Goal: Task Accomplishment & Management: Use online tool/utility

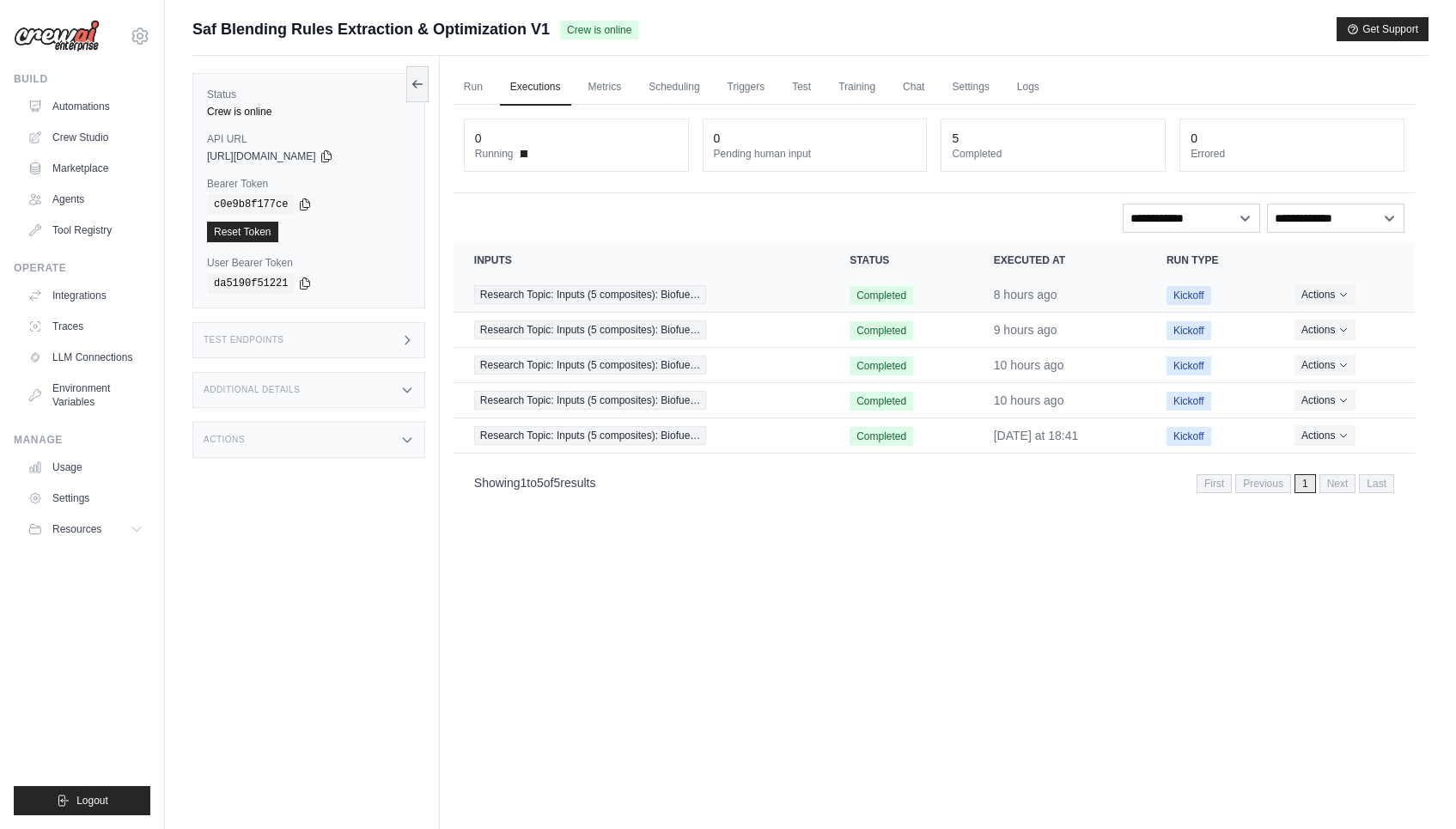
click at [736, 301] on div "Research Topic: Inputs (5 composites): Biofue…" at bounding box center [641, 295] width 334 height 19
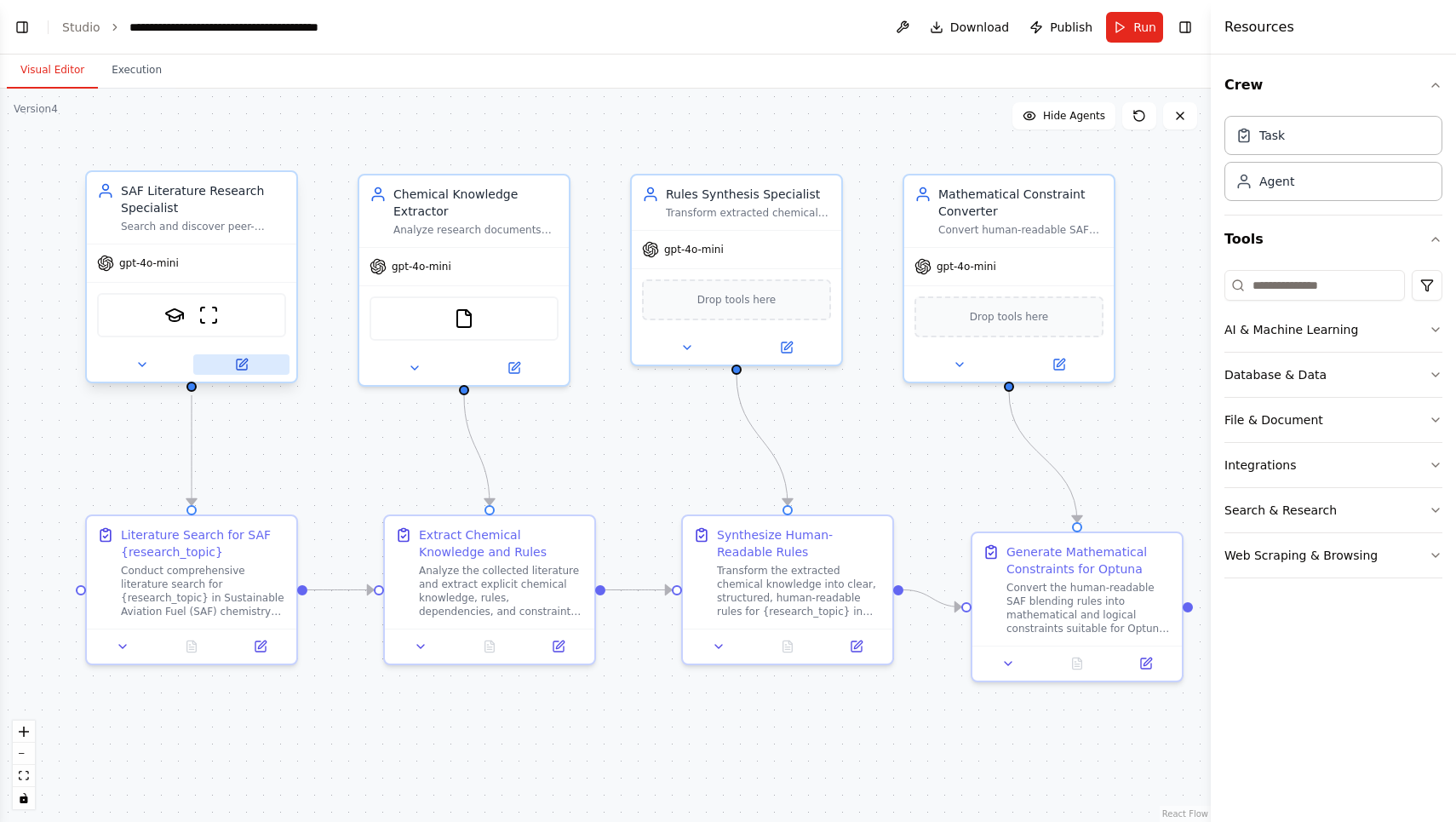
click at [241, 359] on icon at bounding box center [242, 364] width 14 height 14
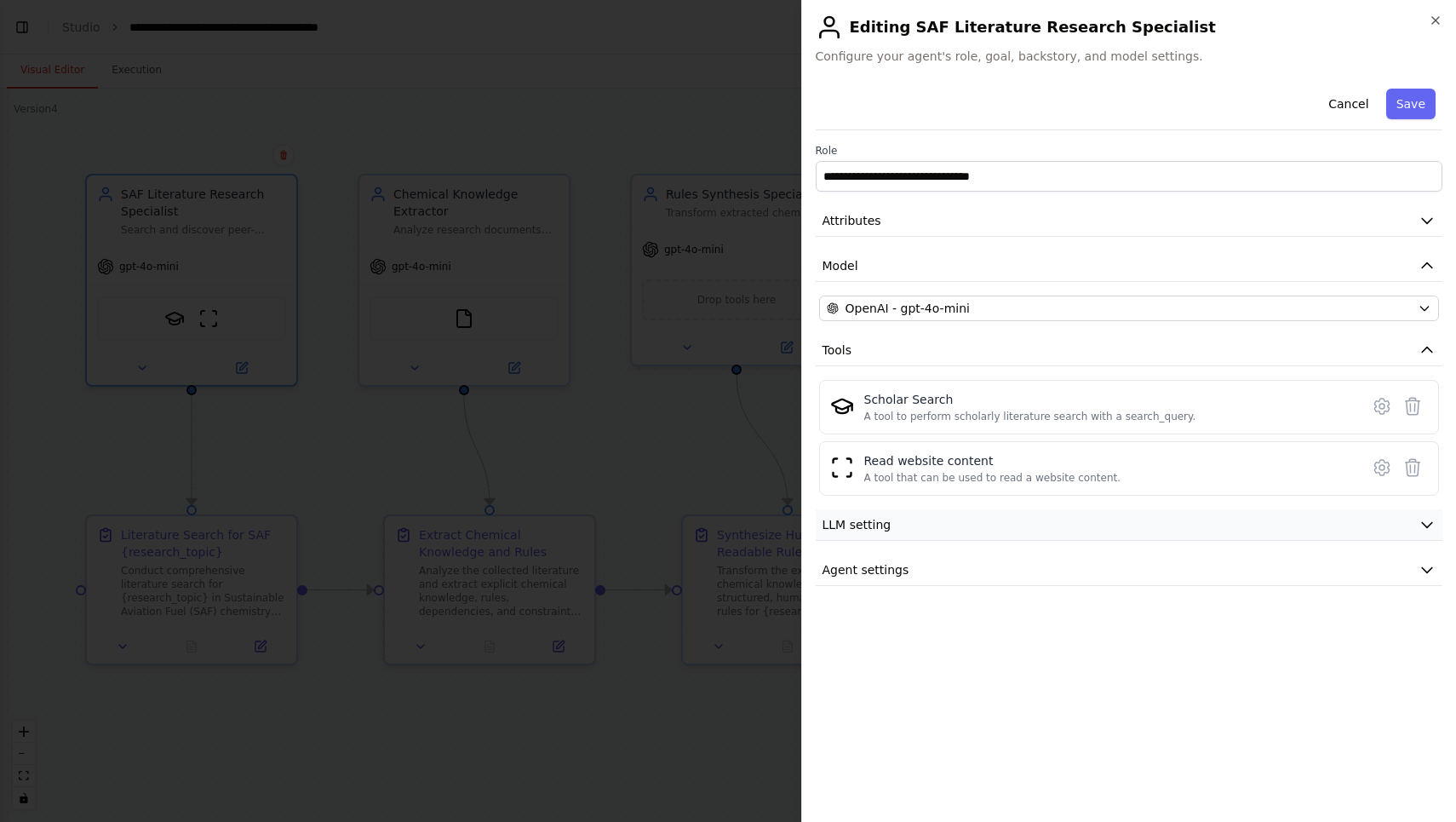
click at [872, 524] on span "LLM setting" at bounding box center [857, 525] width 69 height 17
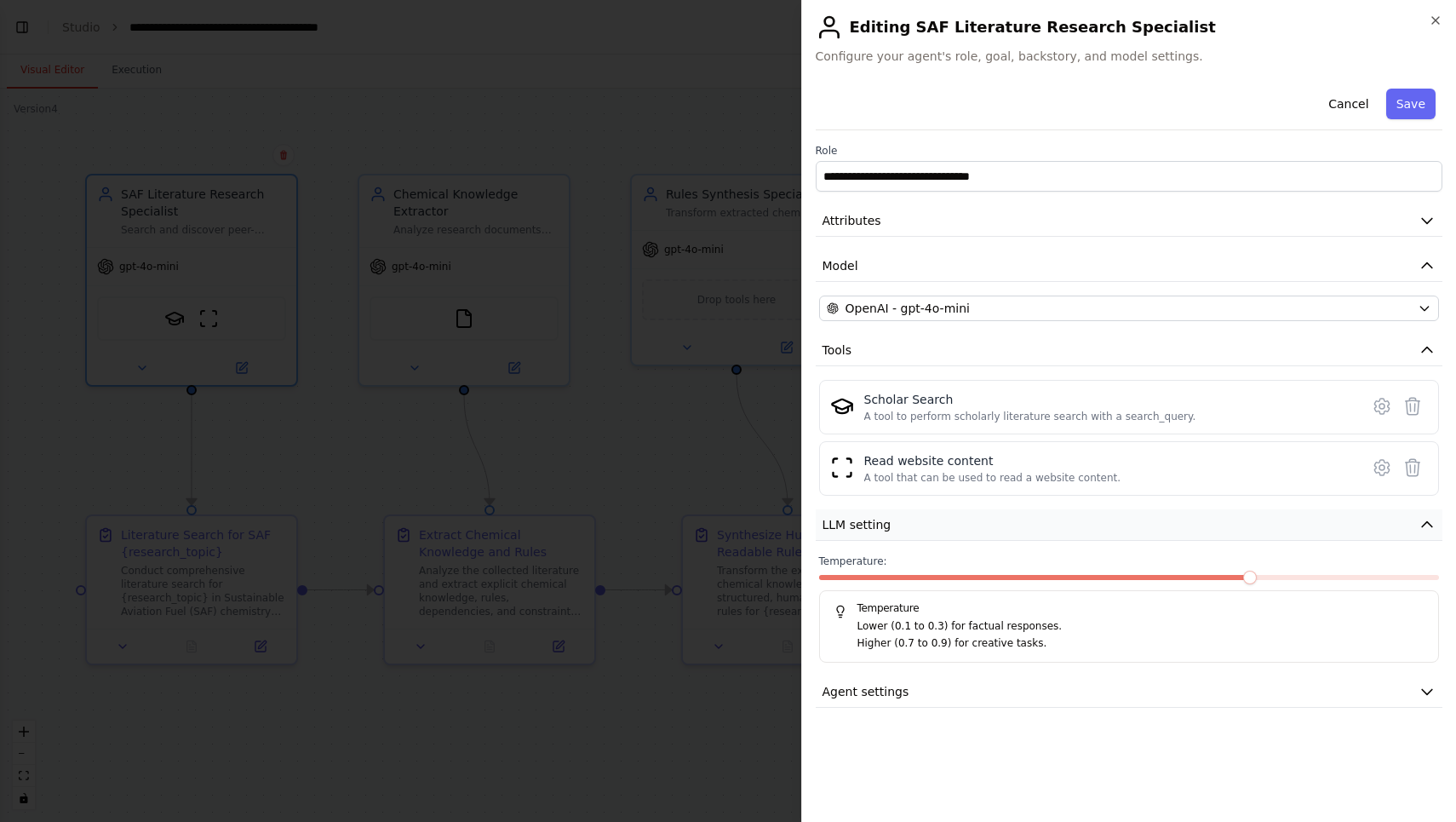
click at [870, 521] on span "LLM setting" at bounding box center [857, 525] width 69 height 17
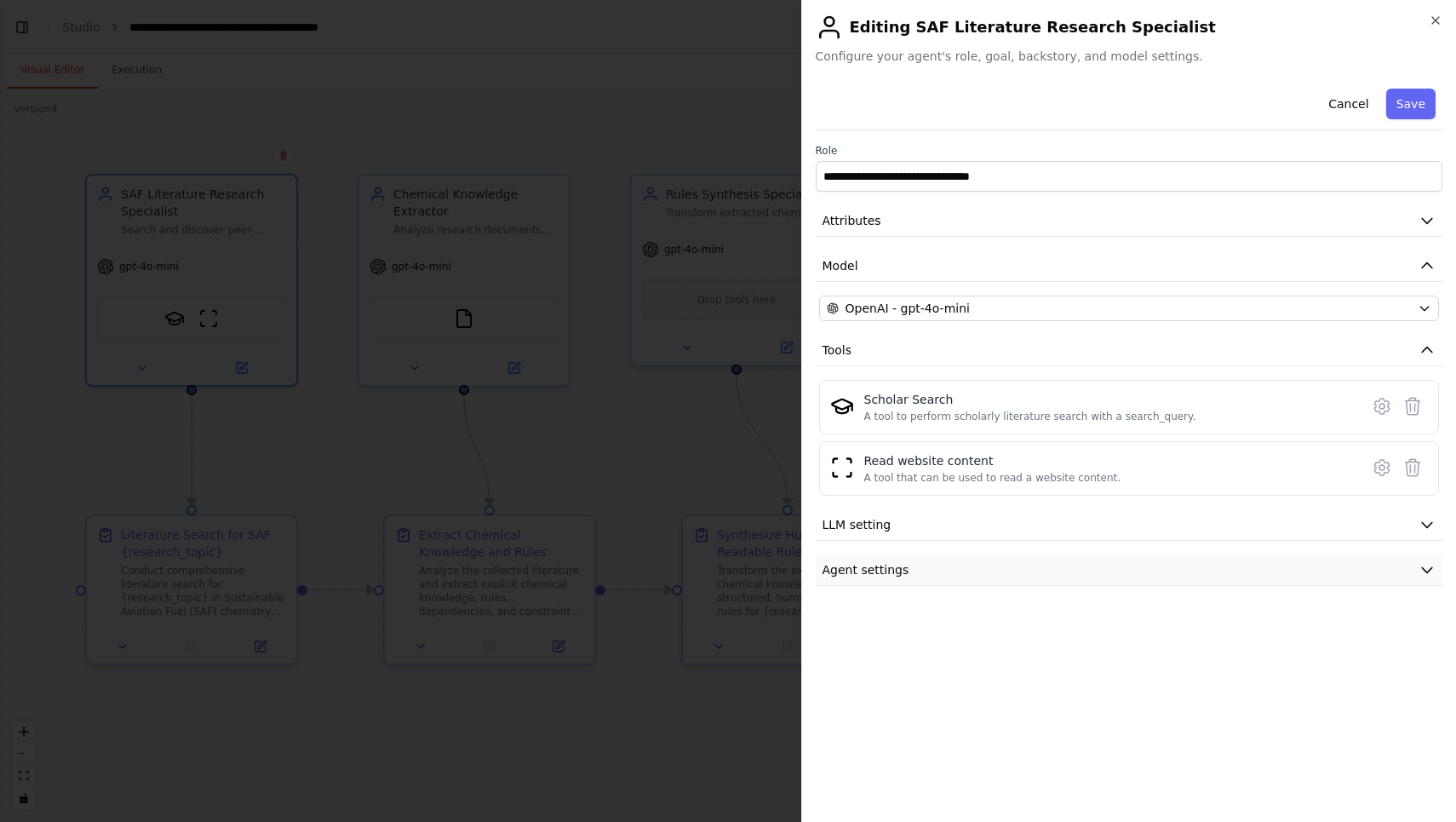
click at [873, 564] on span "Agent settings" at bounding box center [866, 570] width 87 height 17
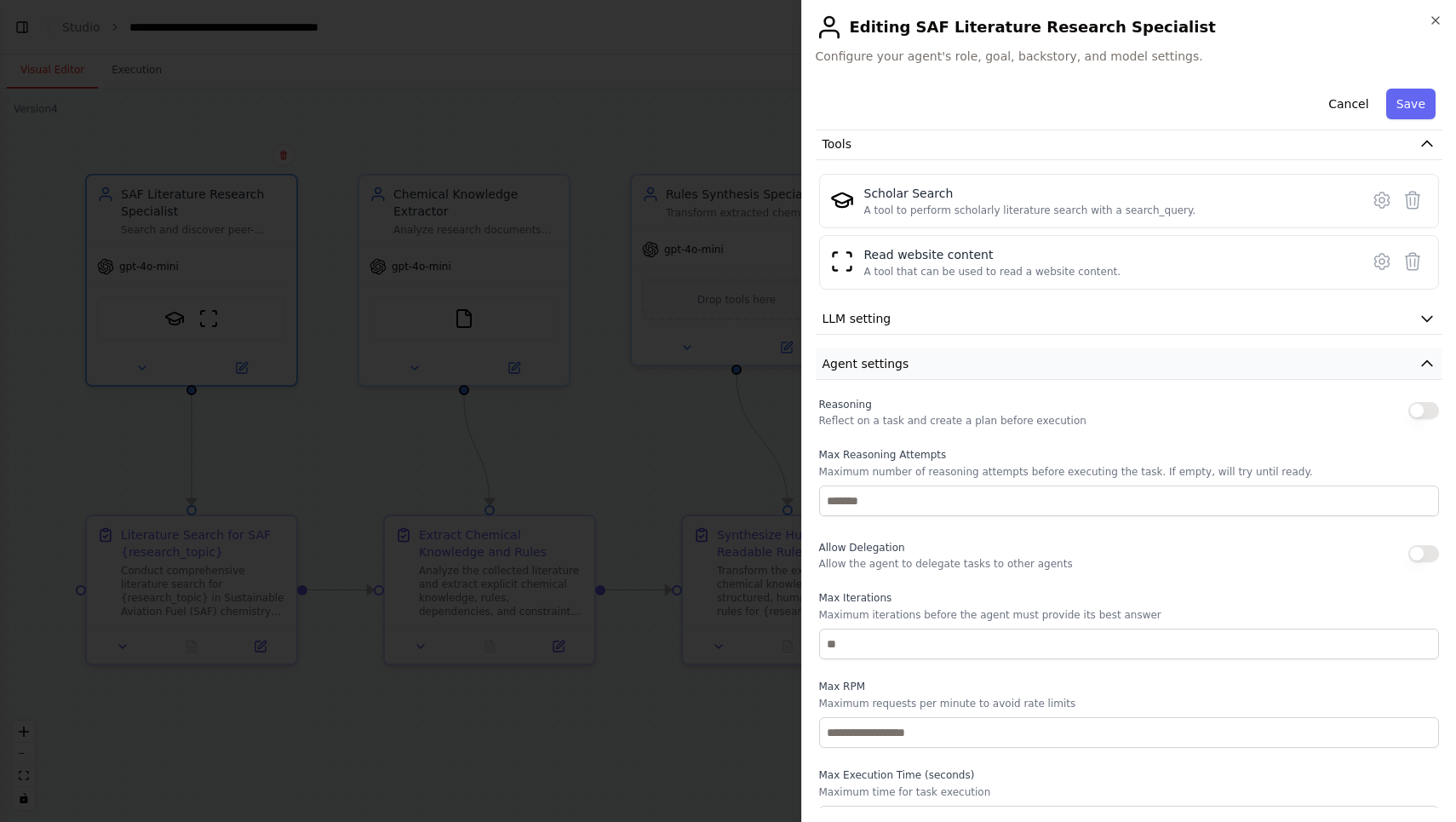
scroll to position [234, 0]
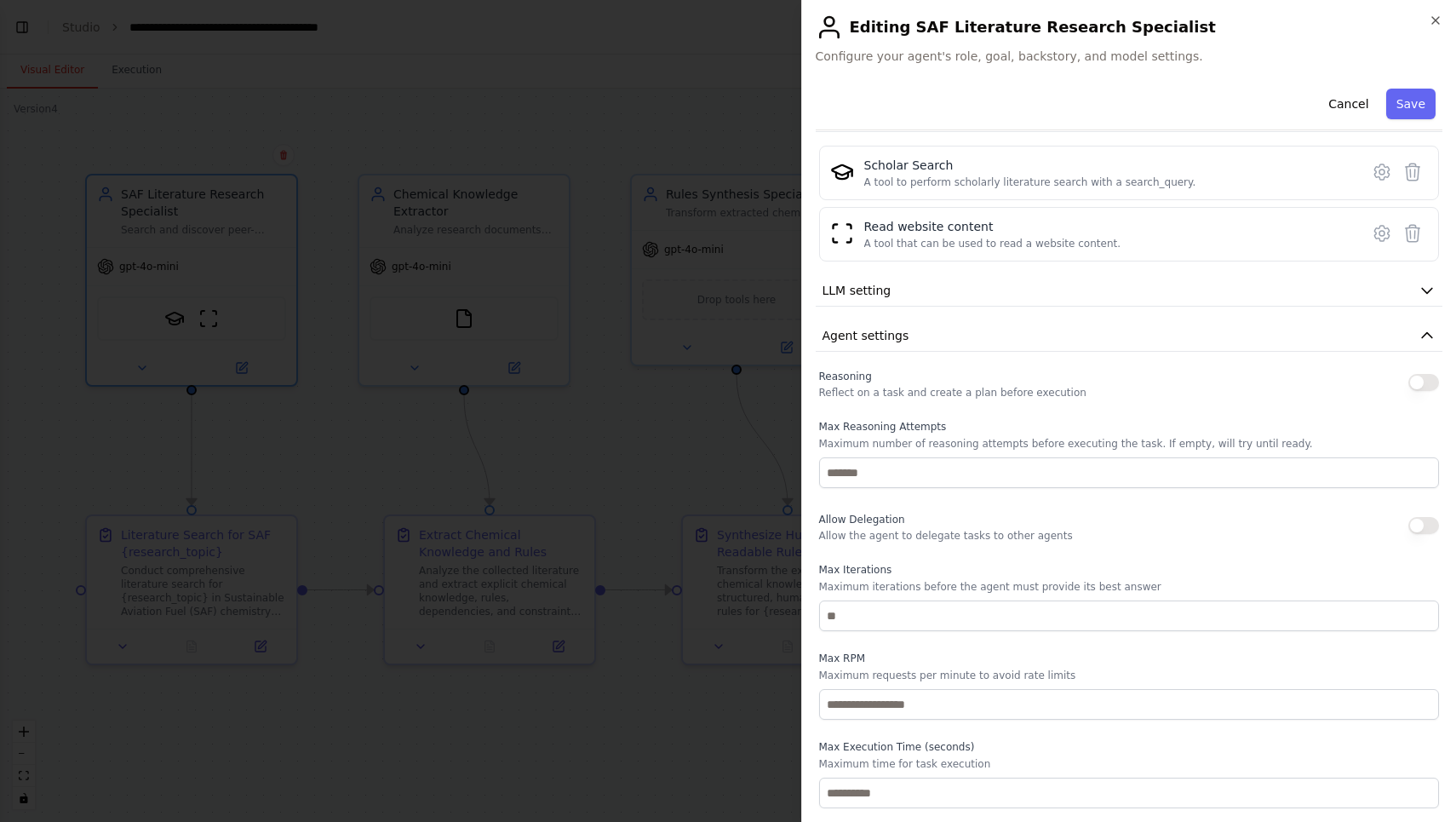
click at [251, 465] on div at bounding box center [728, 411] width 1456 height 822
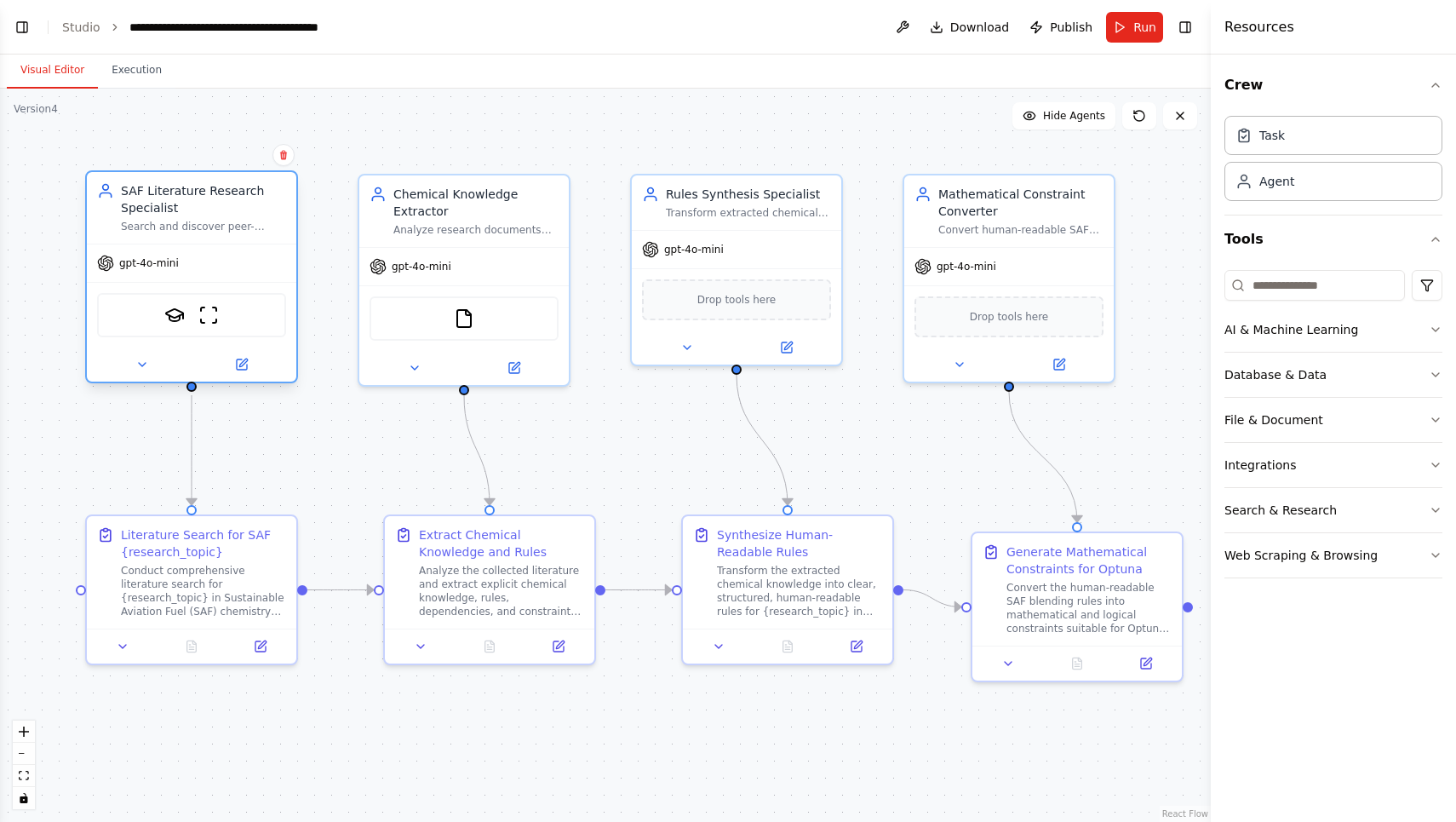
click at [183, 232] on div "Search and discover peer-reviewed literature, technical reports, and database s…" at bounding box center [203, 226] width 165 height 14
click at [184, 226] on div "Search and discover peer-reviewed literature, technical reports, and database s…" at bounding box center [203, 226] width 165 height 14
click at [237, 229] on div "Search and discover peer-reviewed literature, technical reports, and database s…" at bounding box center [203, 226] width 165 height 14
click at [197, 196] on div "SAF Literature Research Specialist" at bounding box center [203, 199] width 165 height 34
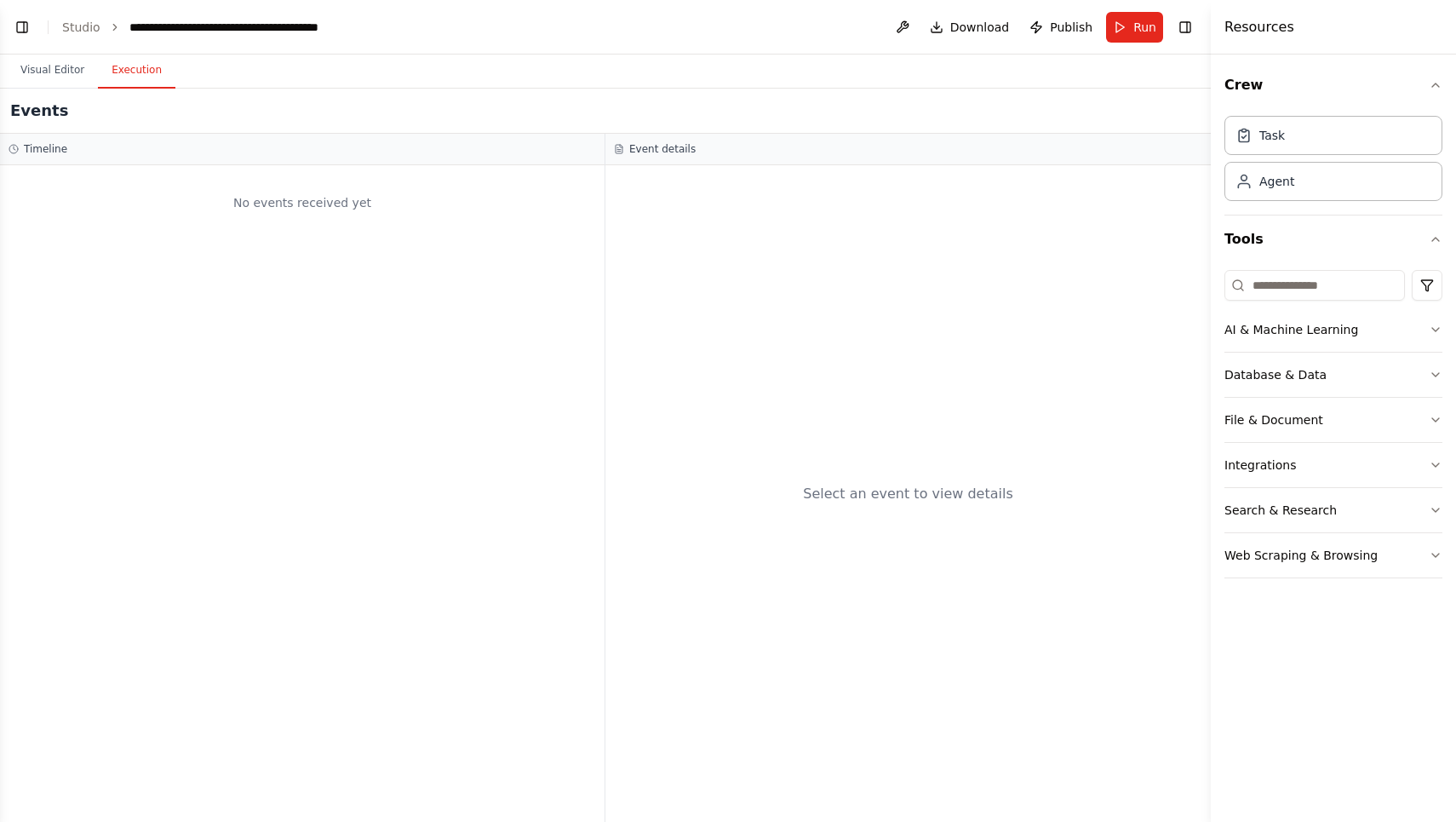
click at [150, 71] on button "Execution" at bounding box center [136, 70] width 77 height 36
click at [69, 67] on button "Visual Editor" at bounding box center [52, 70] width 91 height 36
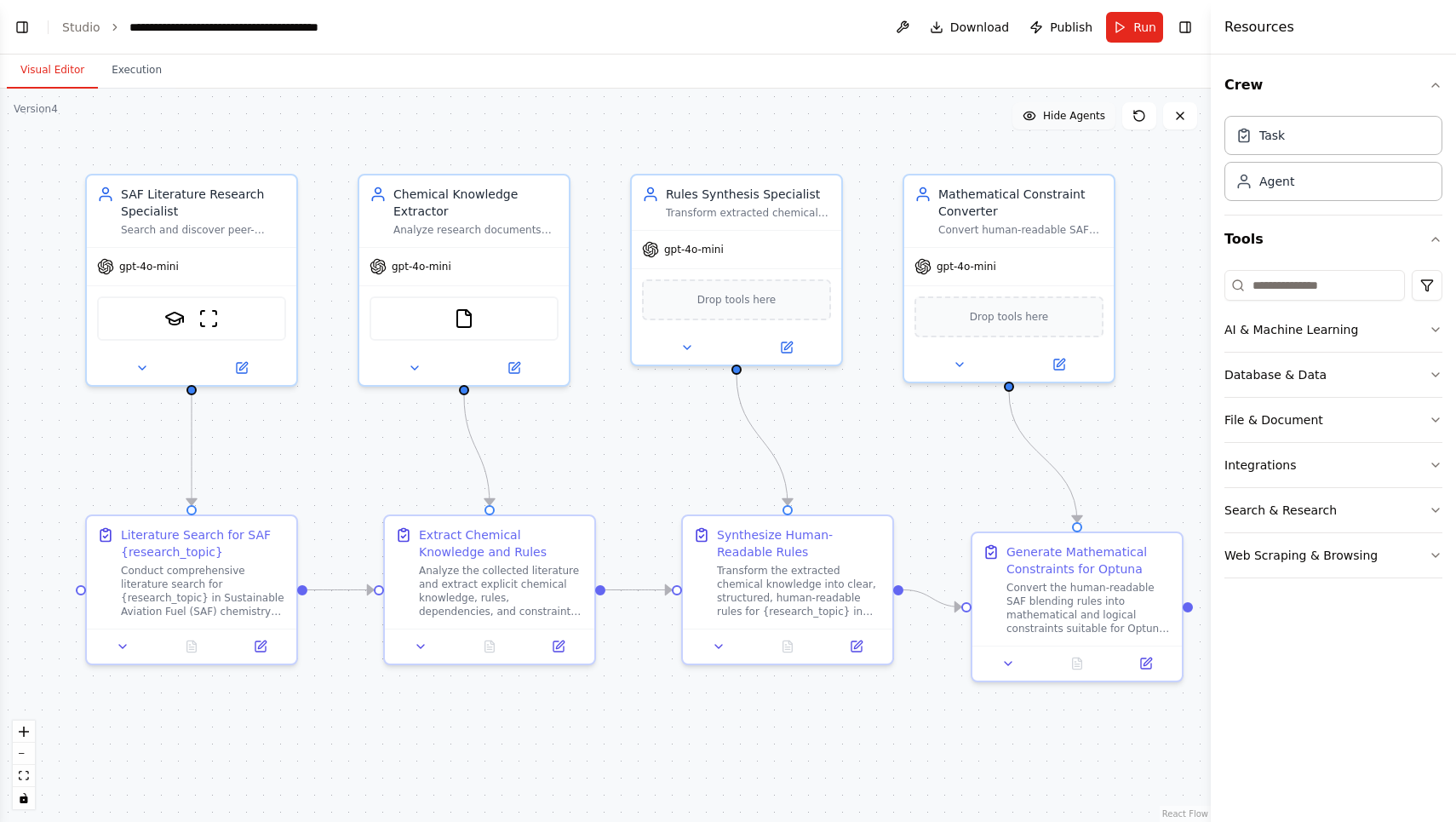
click at [1069, 111] on span "Hide Agents" at bounding box center [1073, 115] width 62 height 14
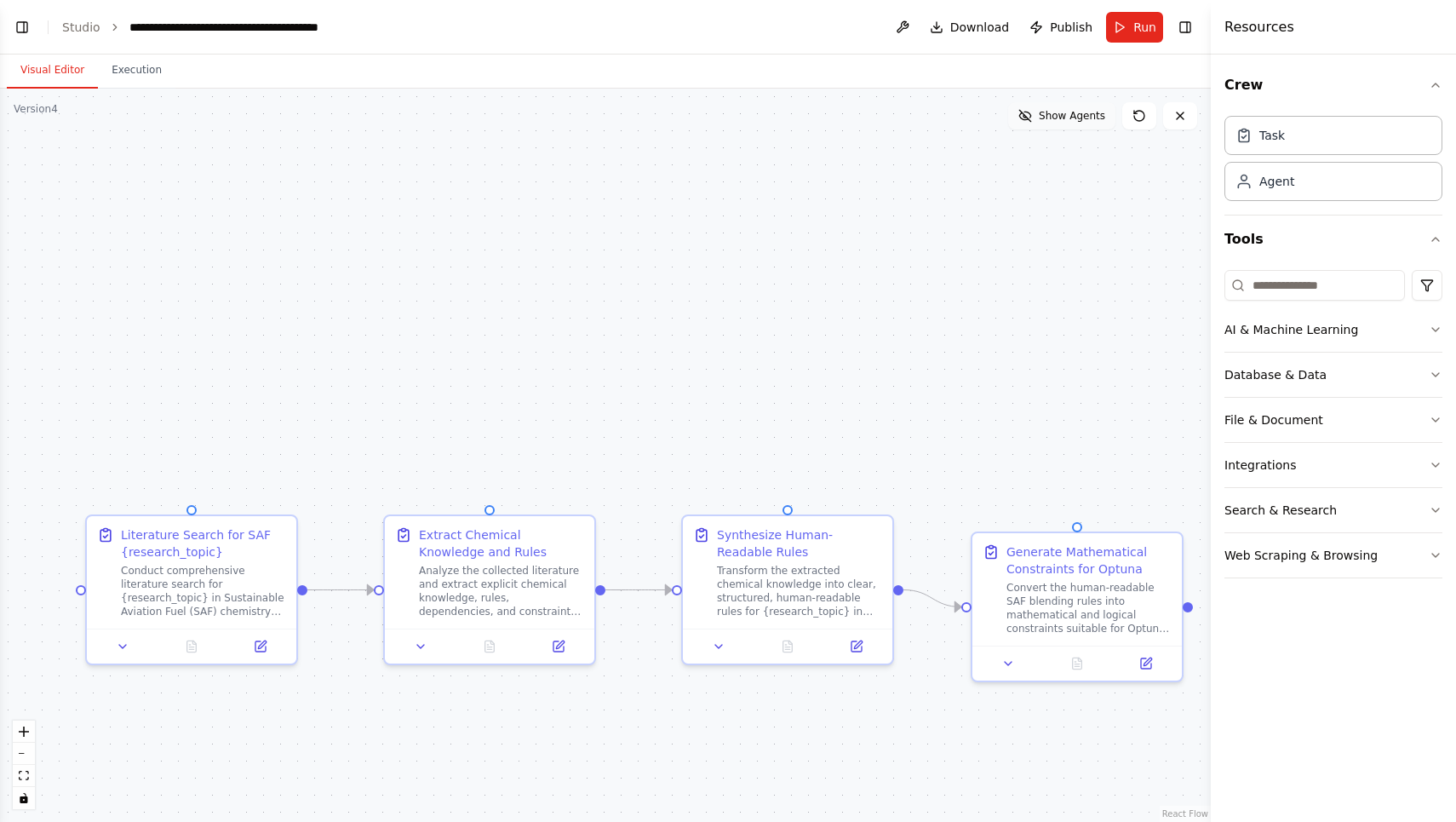
click at [1069, 111] on span "Show Agents" at bounding box center [1072, 115] width 66 height 14
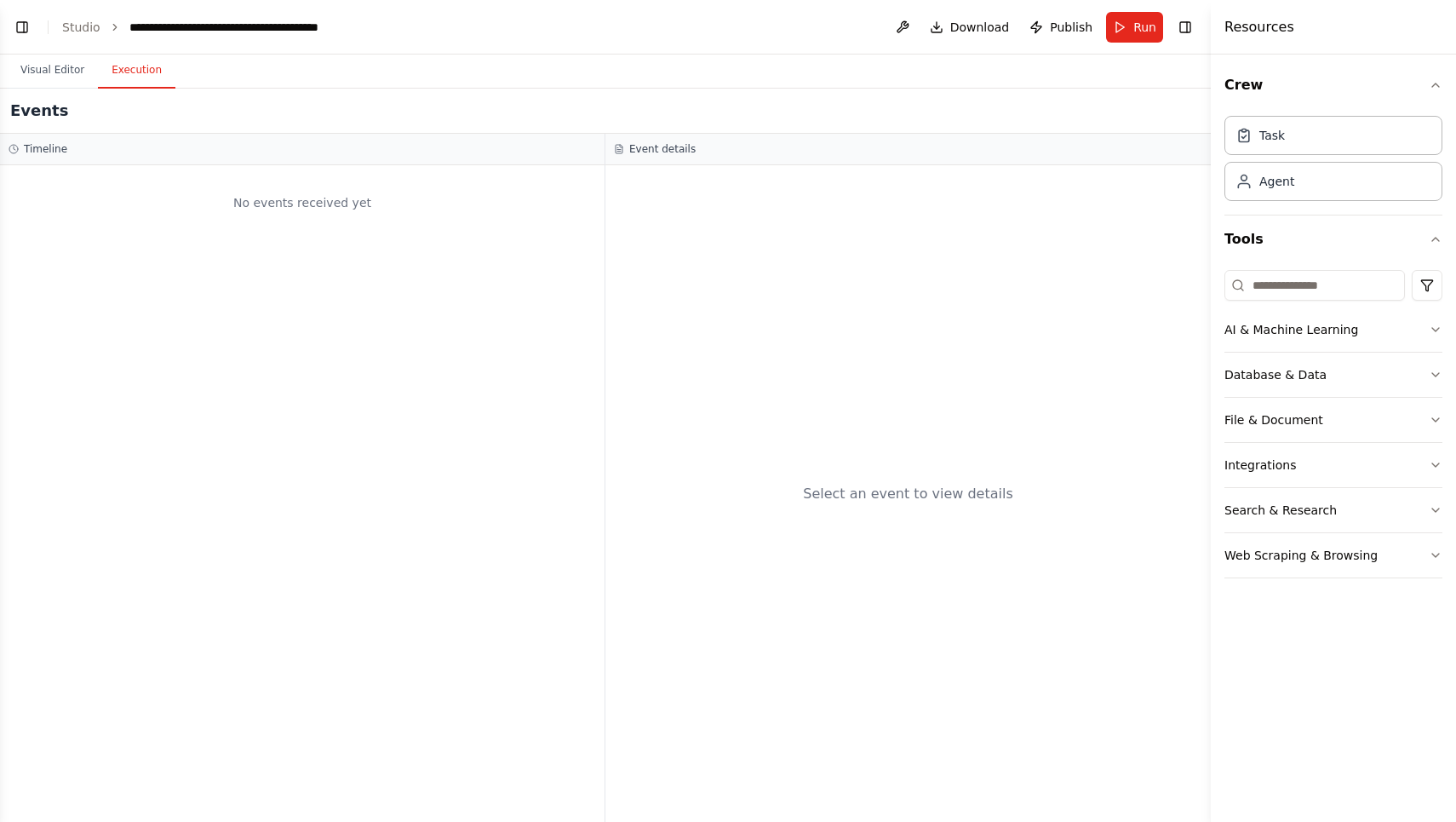
click at [144, 66] on button "Execution" at bounding box center [136, 70] width 77 height 36
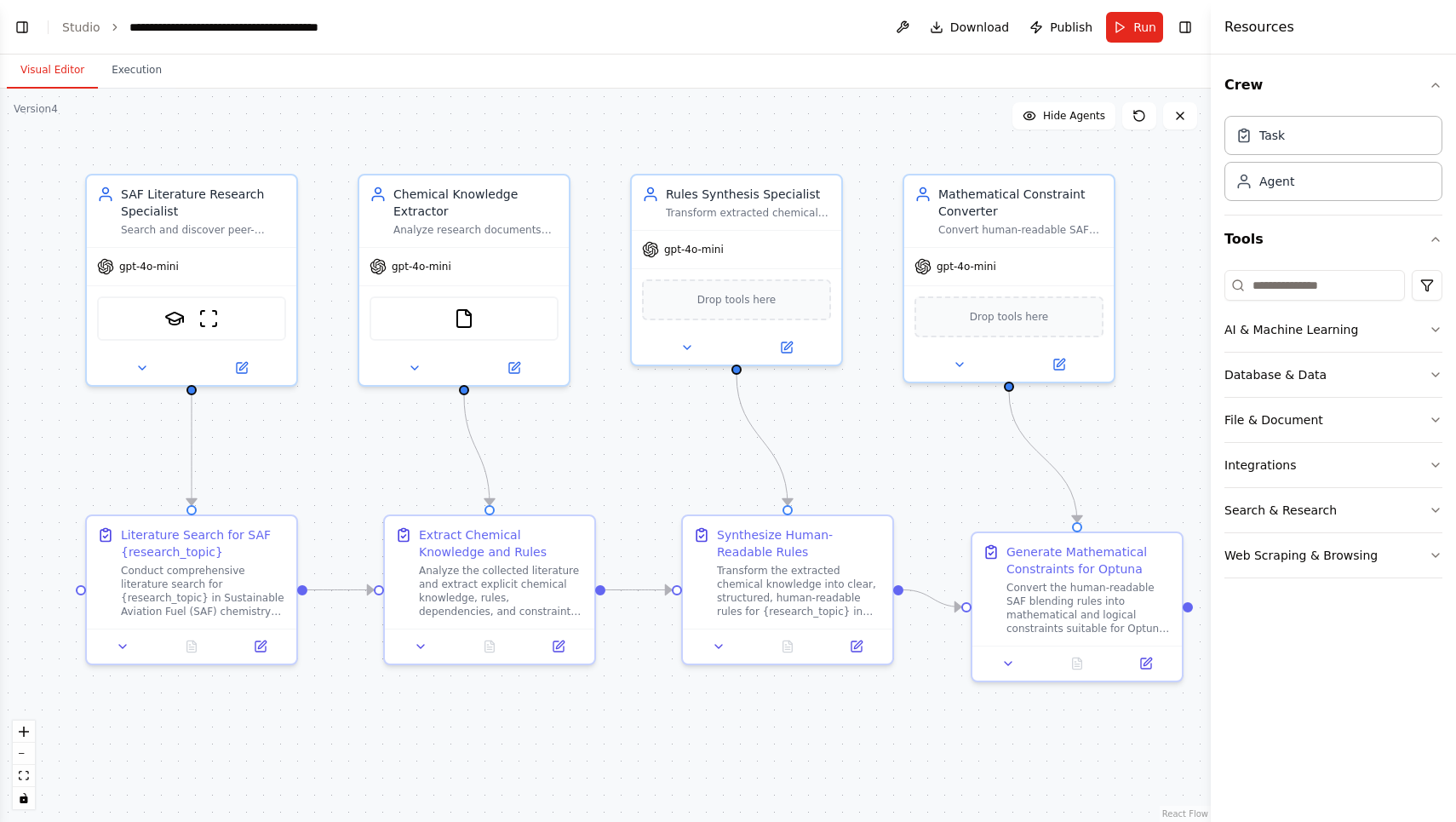
click at [58, 73] on button "Visual Editor" at bounding box center [52, 70] width 91 height 36
click at [255, 643] on icon at bounding box center [260, 643] width 10 height 10
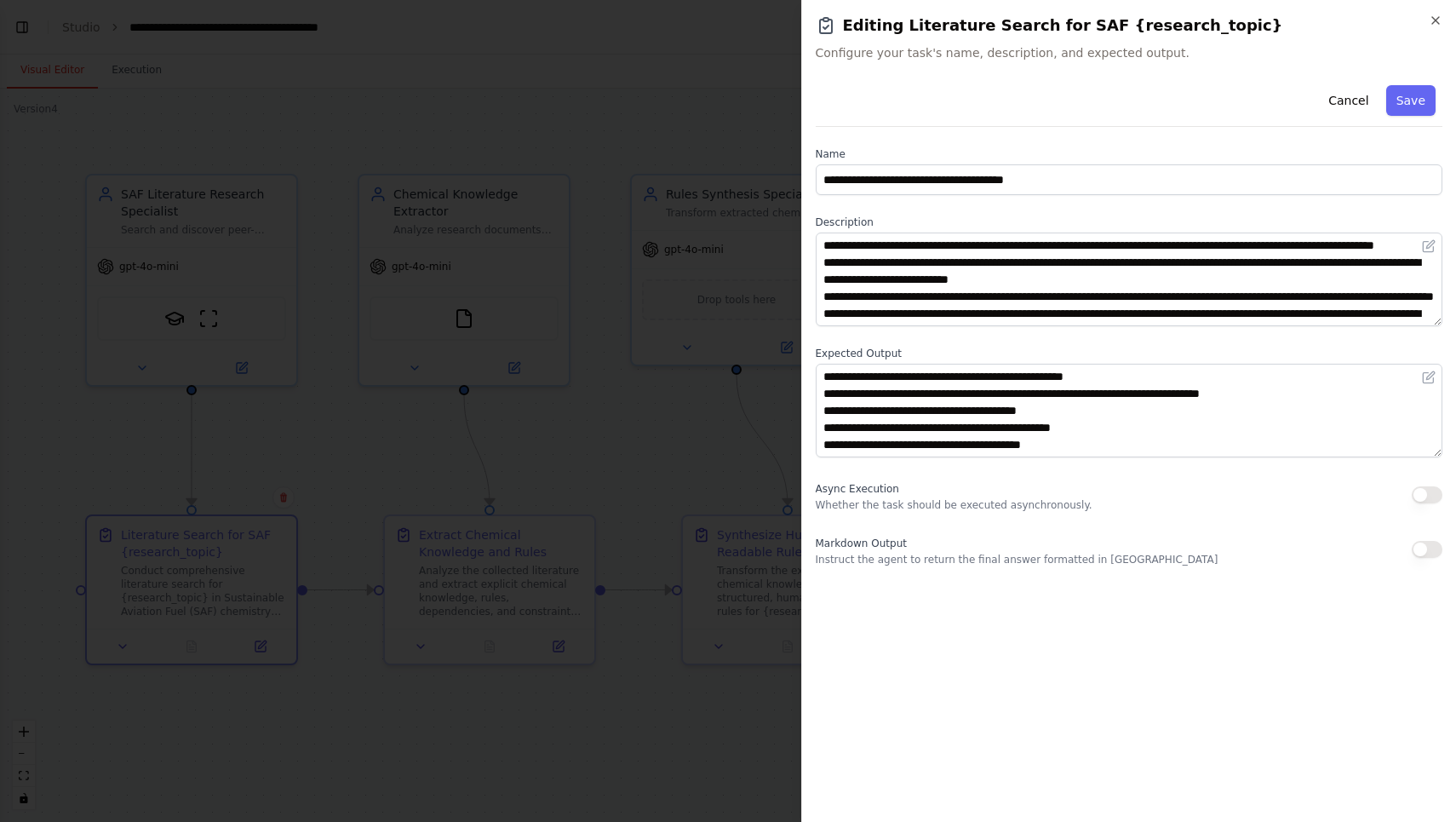
click at [421, 399] on div at bounding box center [728, 411] width 1456 height 822
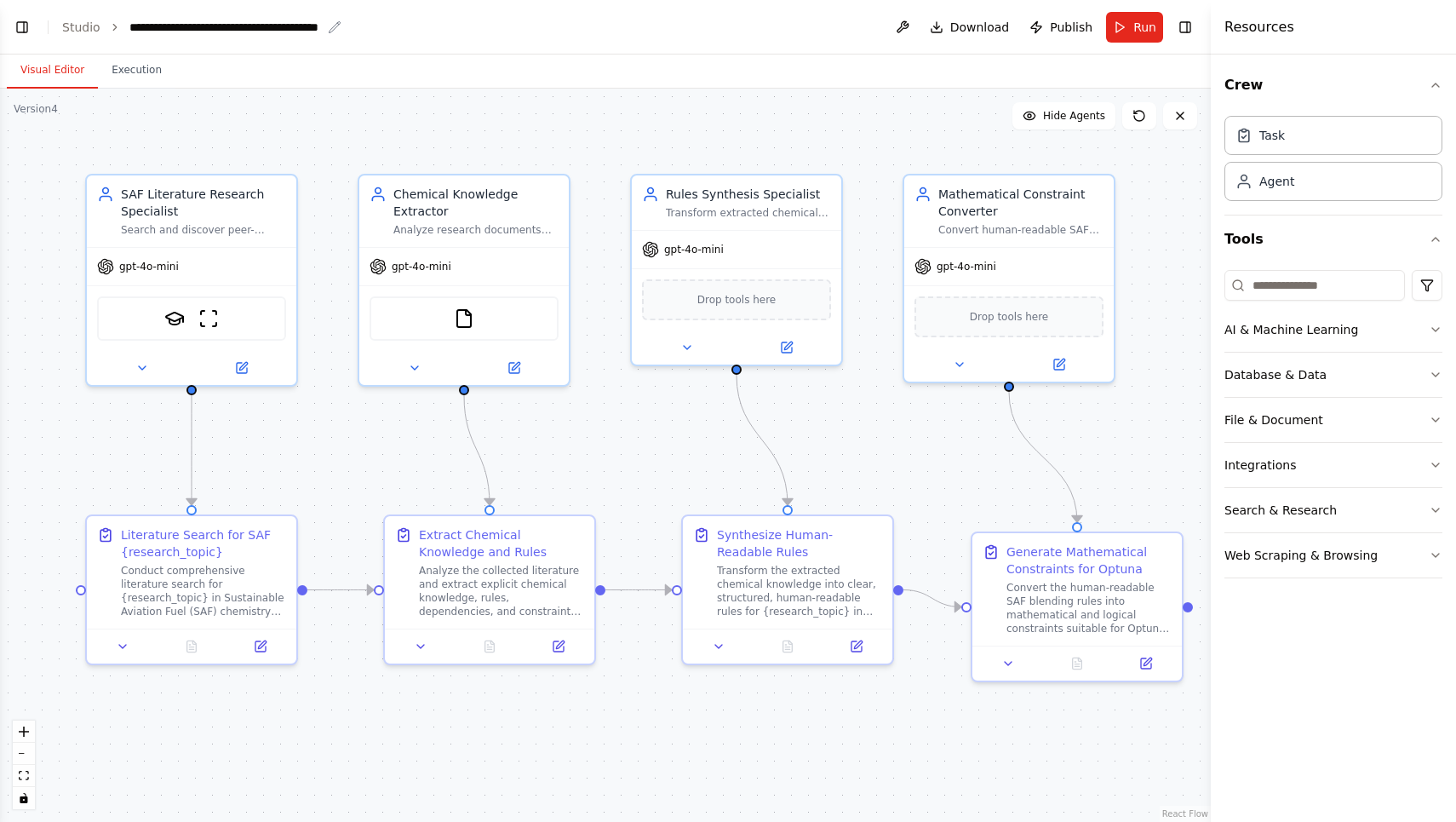
click at [182, 20] on div "**********" at bounding box center [225, 27] width 192 height 17
click at [88, 30] on link "Studio" at bounding box center [81, 27] width 39 height 14
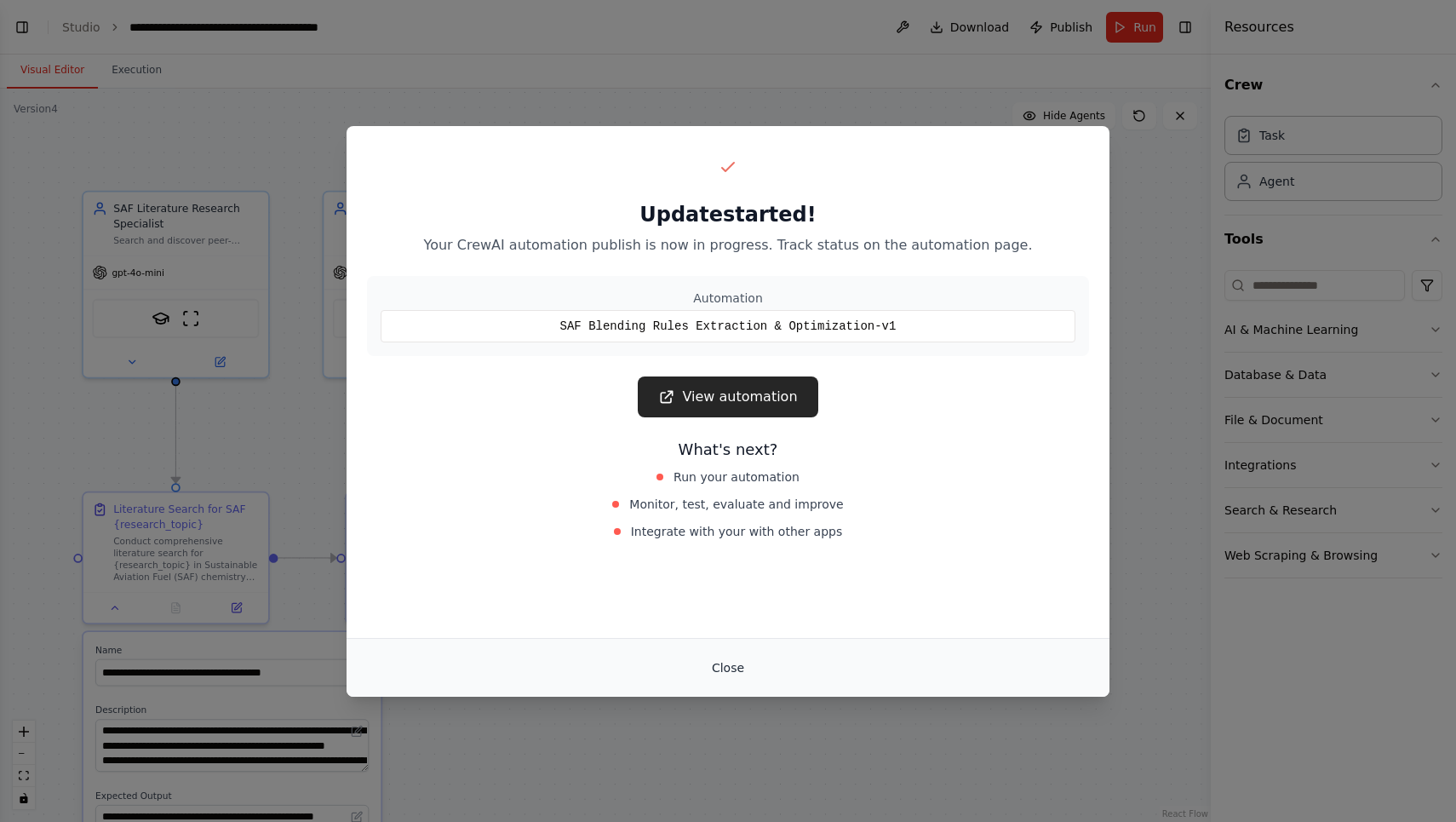
click at [718, 670] on button "Close" at bounding box center [728, 667] width 60 height 30
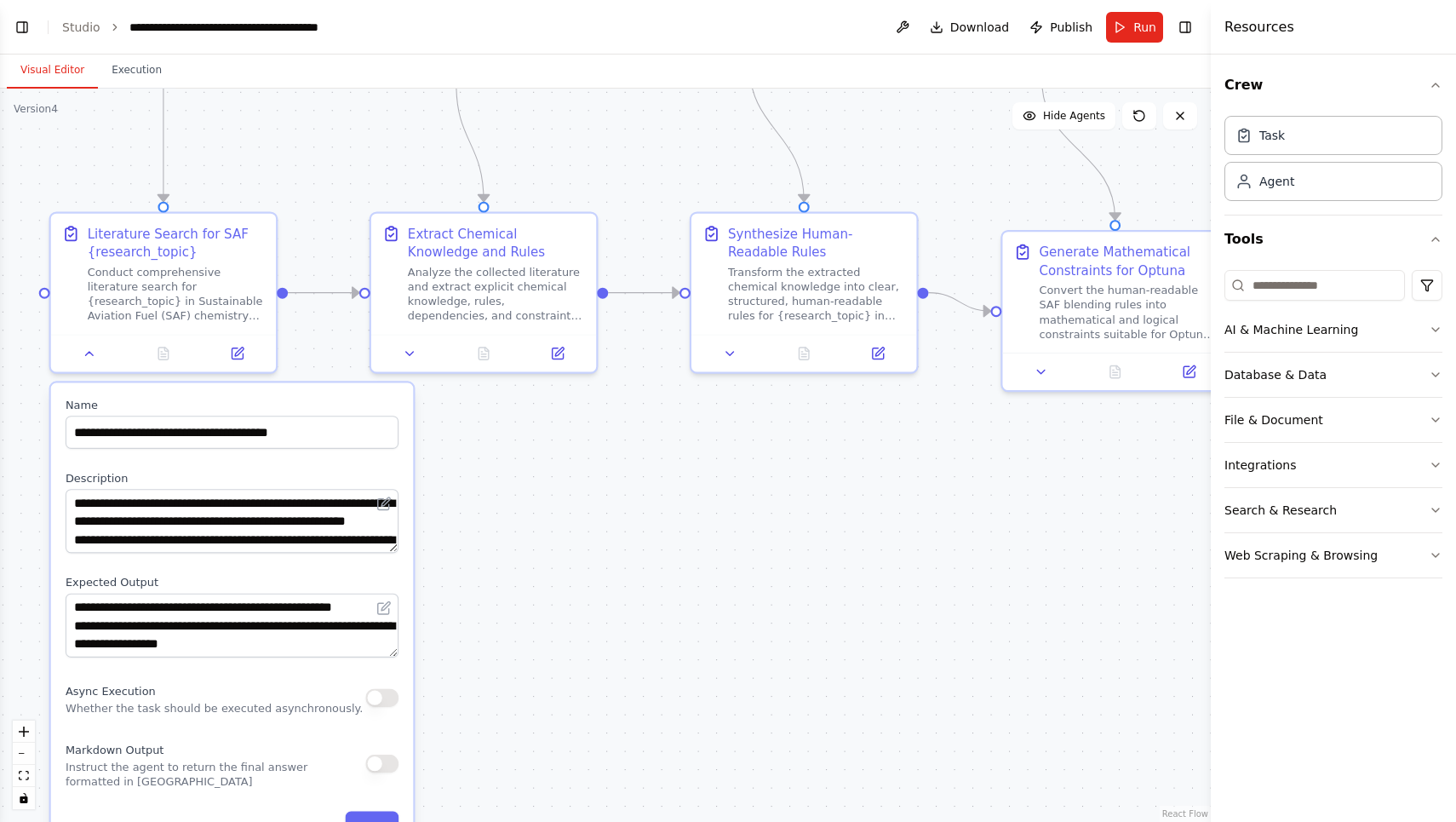
drag, startPoint x: 539, startPoint y: 775, endPoint x: 550, endPoint y: 513, distance: 262.2
click at [550, 513] on div ".deletable-edge-delete-btn { width: 20px; height: 20px; border: 0px solid #ffff…" at bounding box center [605, 455] width 1211 height 733
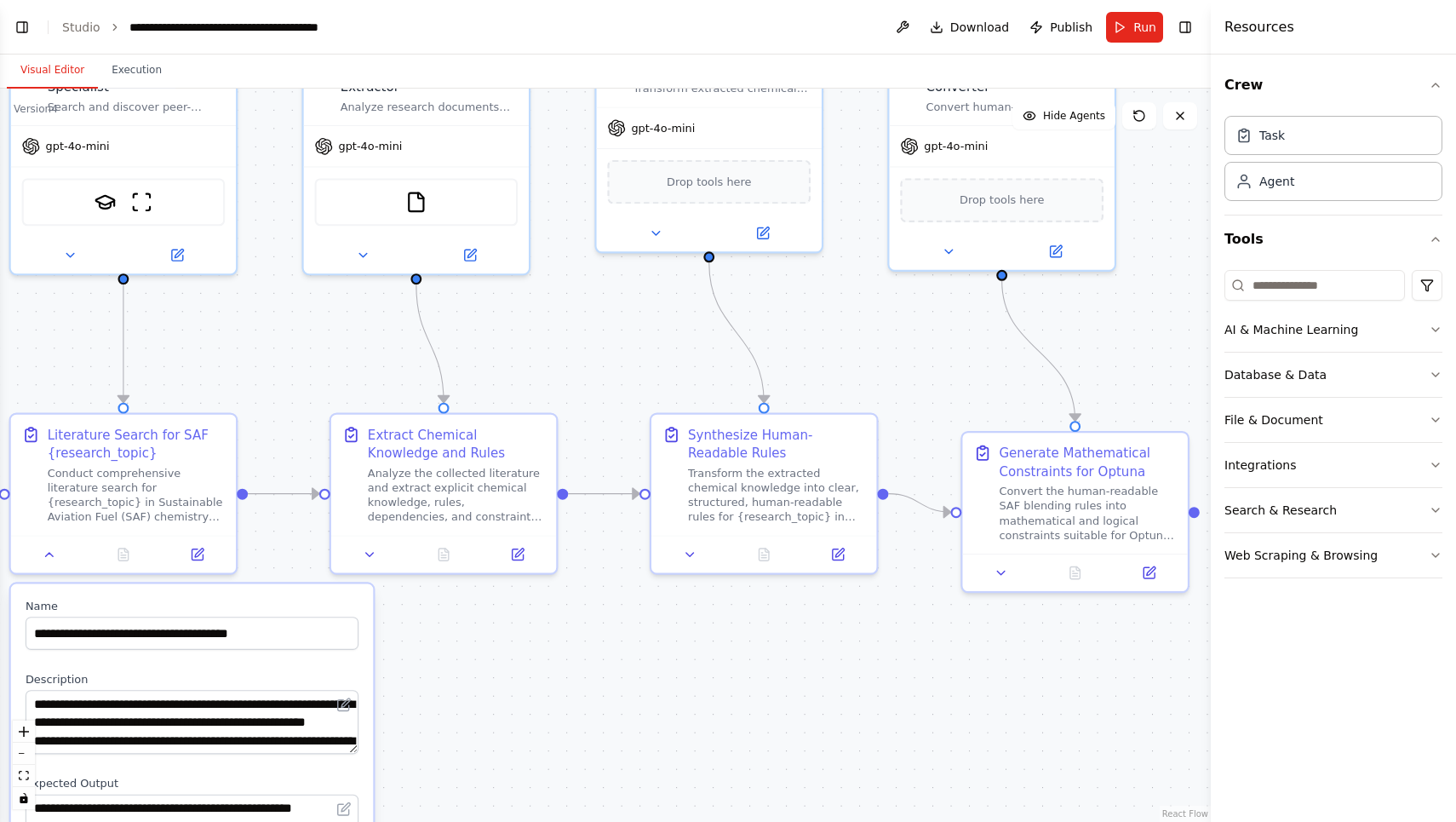
drag, startPoint x: 858, startPoint y: 487, endPoint x: 797, endPoint y: 727, distance: 247.6
click at [802, 737] on div ".deletable-edge-delete-btn { width: 20px; height: 20px; border: 0px solid #ffff…" at bounding box center [605, 455] width 1211 height 733
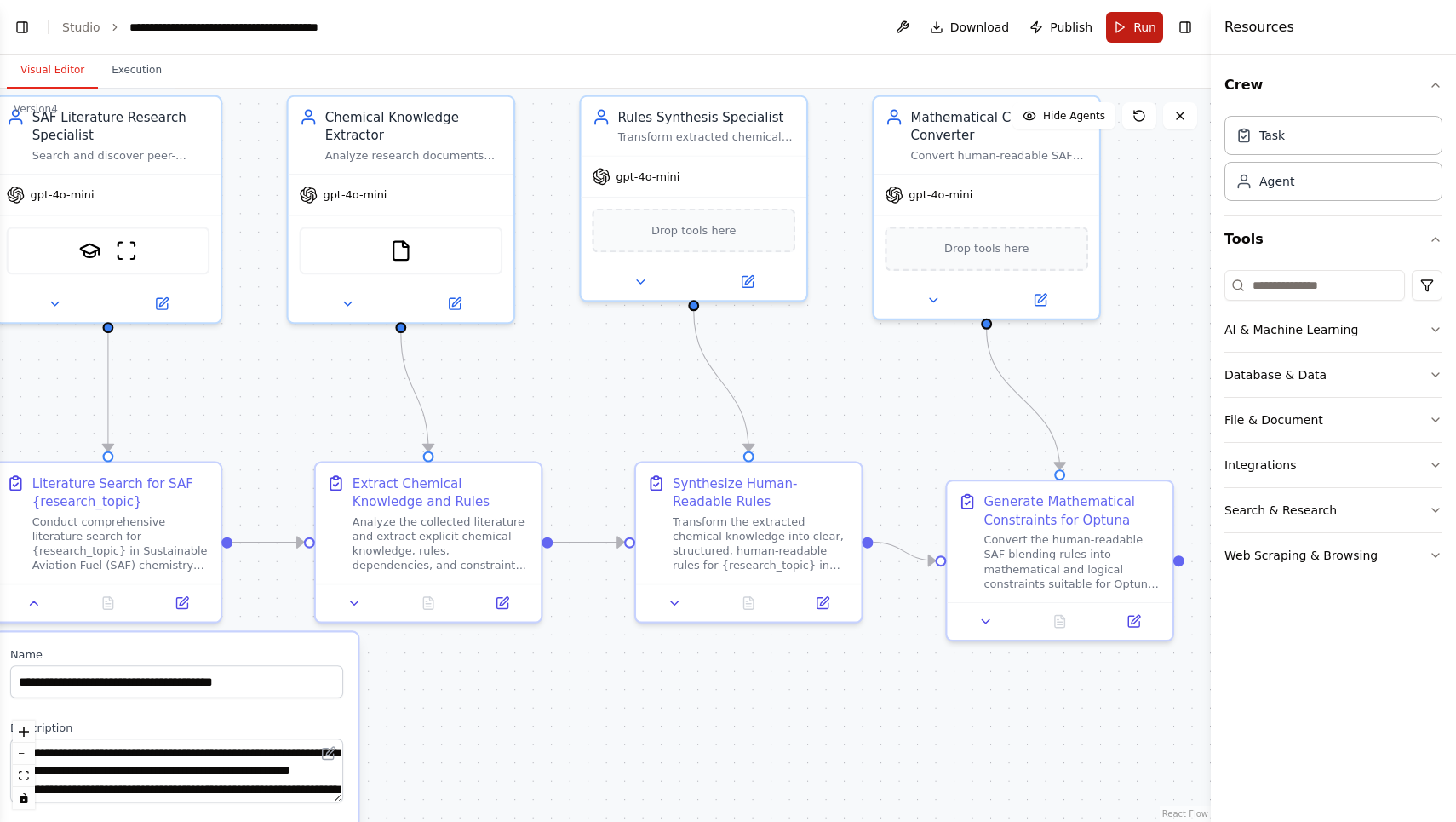
click at [1129, 23] on button "Run" at bounding box center [1135, 27] width 57 height 30
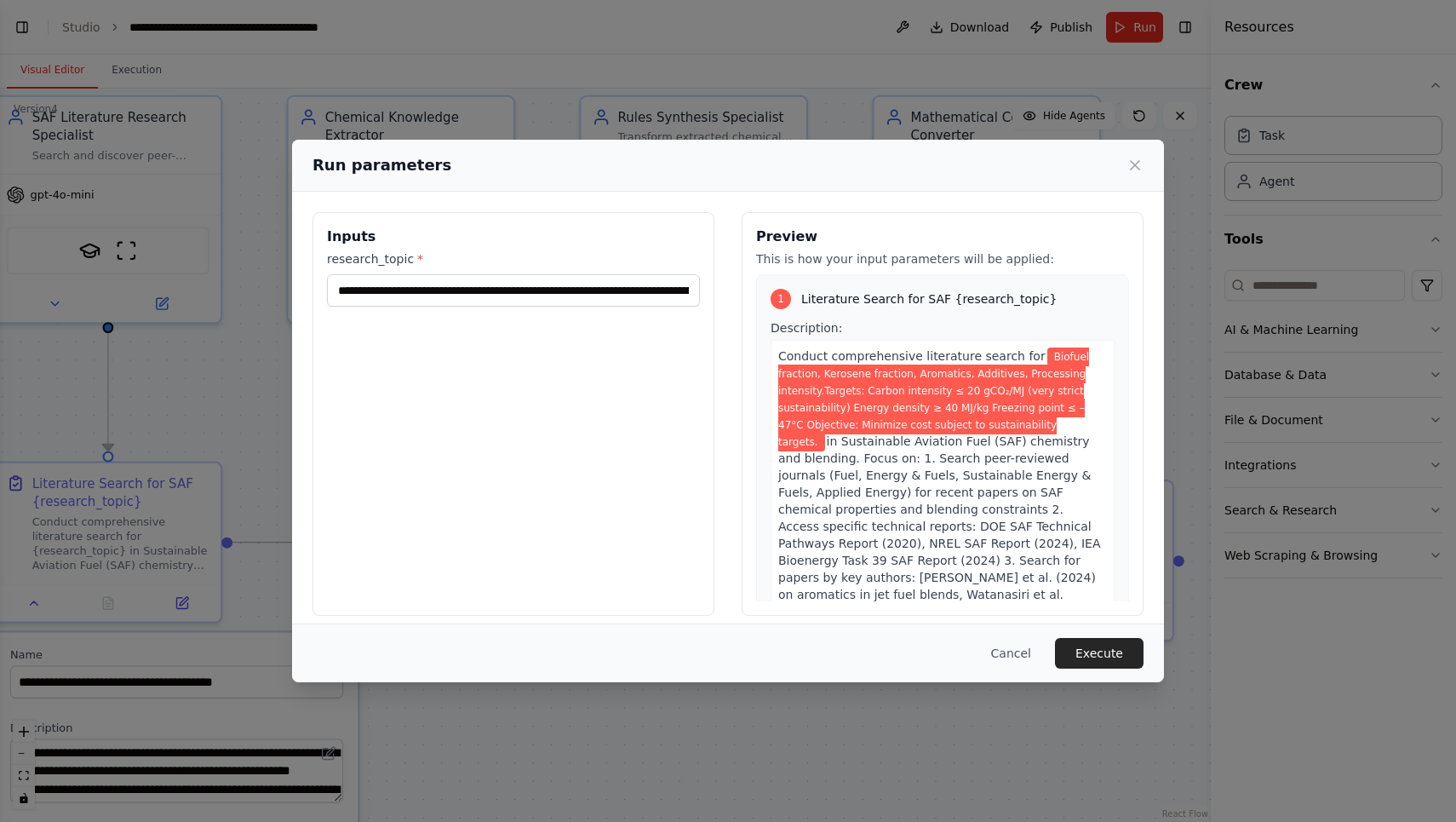
click at [928, 459] on span "in Sustainable Aviation Fuel (SAF) chemistry and blending. Focus on: 1. Search …" at bounding box center [940, 578] width 323 height 286
click at [890, 487] on span "in Sustainable Aviation Fuel (SAF) chemistry and blending. Focus on: 1. Search …" at bounding box center [940, 578] width 323 height 286
click at [976, 443] on span "in Sustainable Aviation Fuel (SAF) chemistry and blending. Focus on: 1. Search …" at bounding box center [940, 578] width 323 height 286
drag, startPoint x: 1030, startPoint y: 358, endPoint x: 811, endPoint y: 441, distance: 234.2
click at [811, 441] on span "Biofuel fraction, Kerosene fraction, Aromatics, Additives, Processing intensity…" at bounding box center [933, 399] width 311 height 104
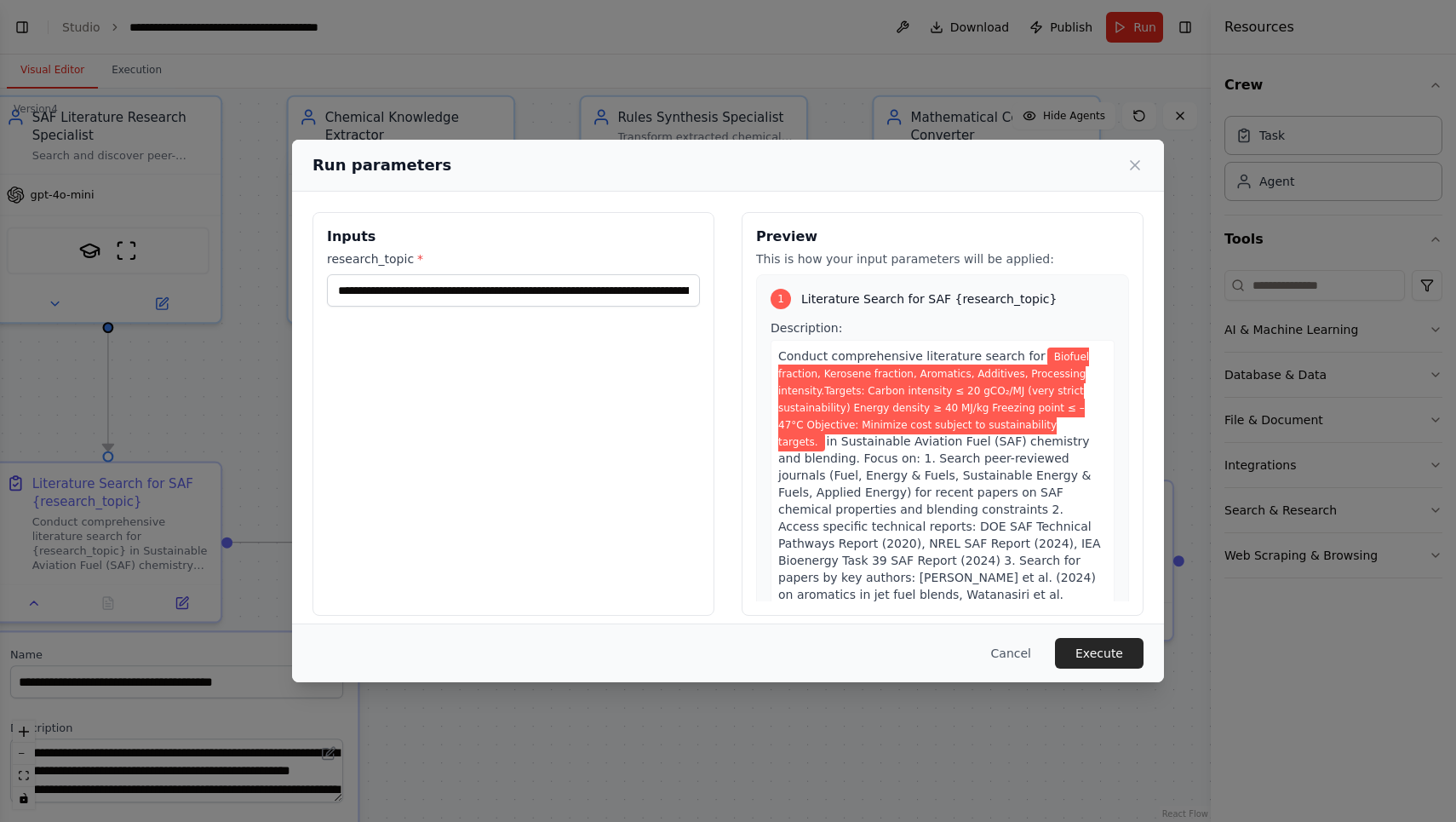
copy div "Biofuel fraction, Kerosene fraction, Aromatics, Additives, Processing intensity…"
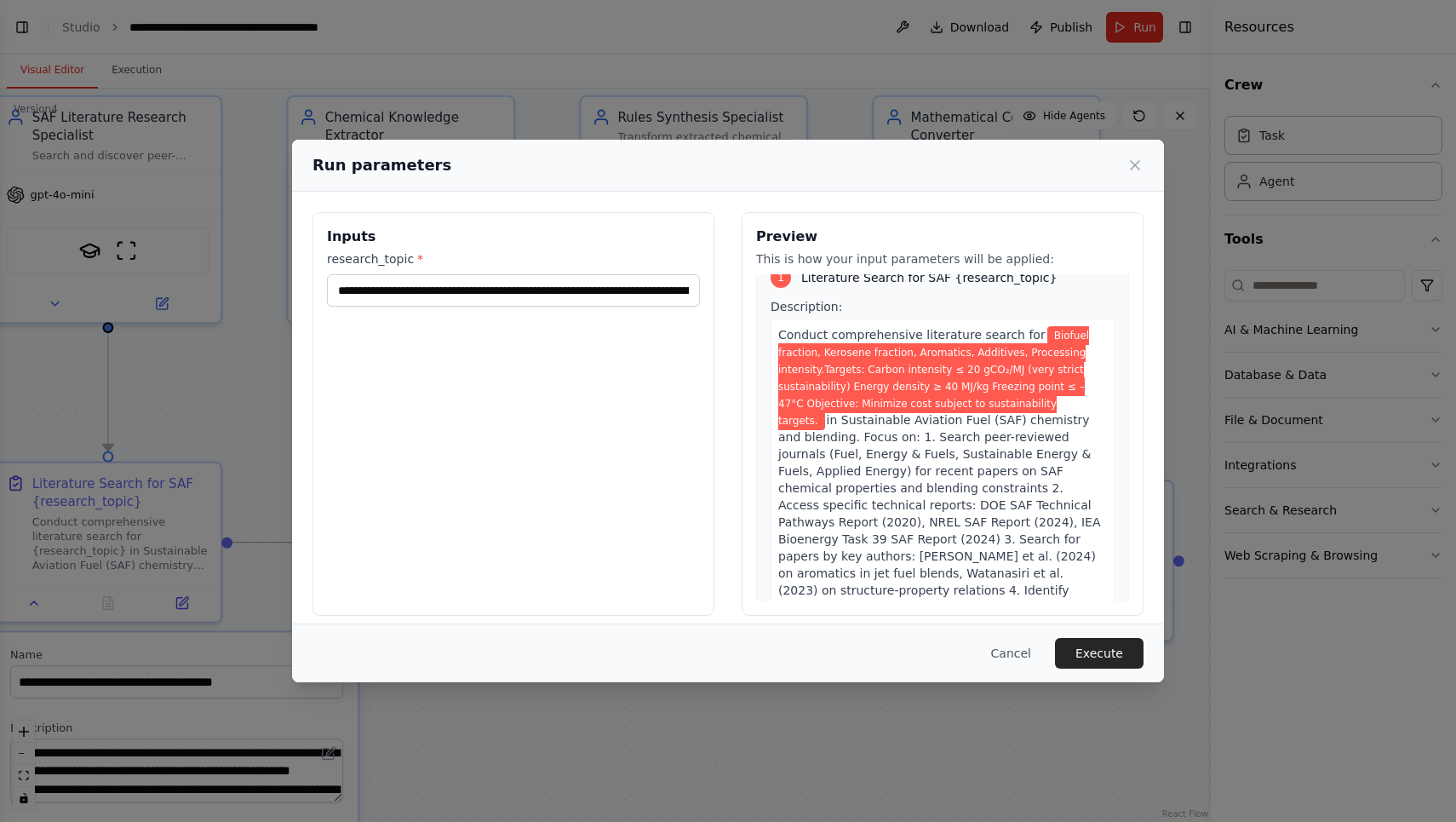
click at [1014, 352] on span "Biofuel fraction, Kerosene fraction, Aromatics, Additives, Processing intensity…" at bounding box center [933, 378] width 311 height 104
drag, startPoint x: 820, startPoint y: 364, endPoint x: 848, endPoint y: 395, distance: 41.8
click at [848, 395] on span "Biofuel fraction, Kerosene fraction, Aromatics, Additives, Processing intensity…" at bounding box center [933, 378] width 311 height 104
click at [854, 402] on span "Biofuel fraction, Kerosene fraction, Aromatics, Additives, Processing intensity…" at bounding box center [933, 378] width 311 height 104
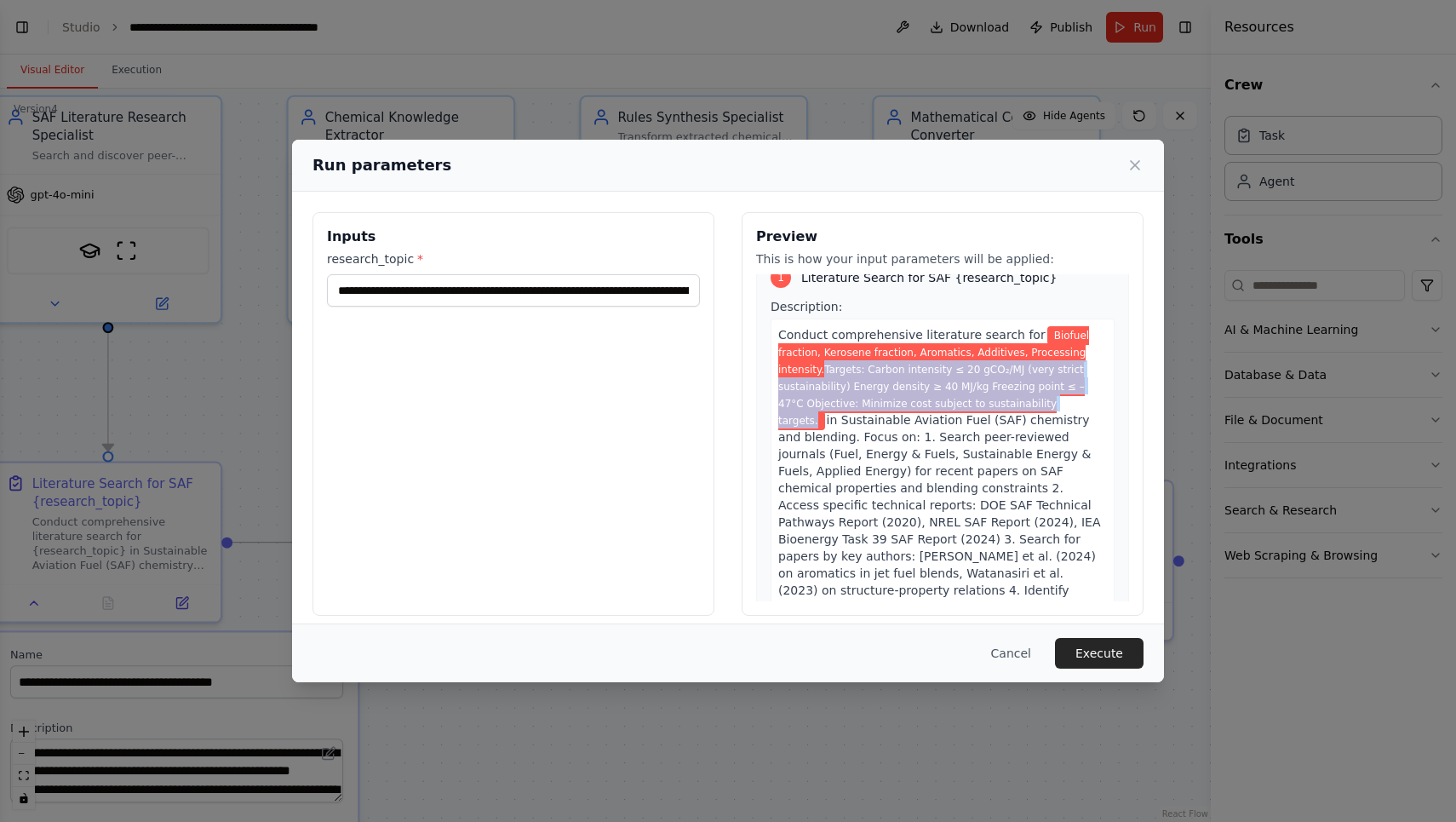
drag, startPoint x: 817, startPoint y: 369, endPoint x: 812, endPoint y: 422, distance: 53.2
click at [812, 422] on span "Biofuel fraction, Kerosene fraction, Aromatics, Additives, Processing intensity…" at bounding box center [933, 378] width 311 height 104
copy span "Targets: Carbon intensity ≤ 20 gCO₂/MJ (very strict sustainability) Energy dens…"
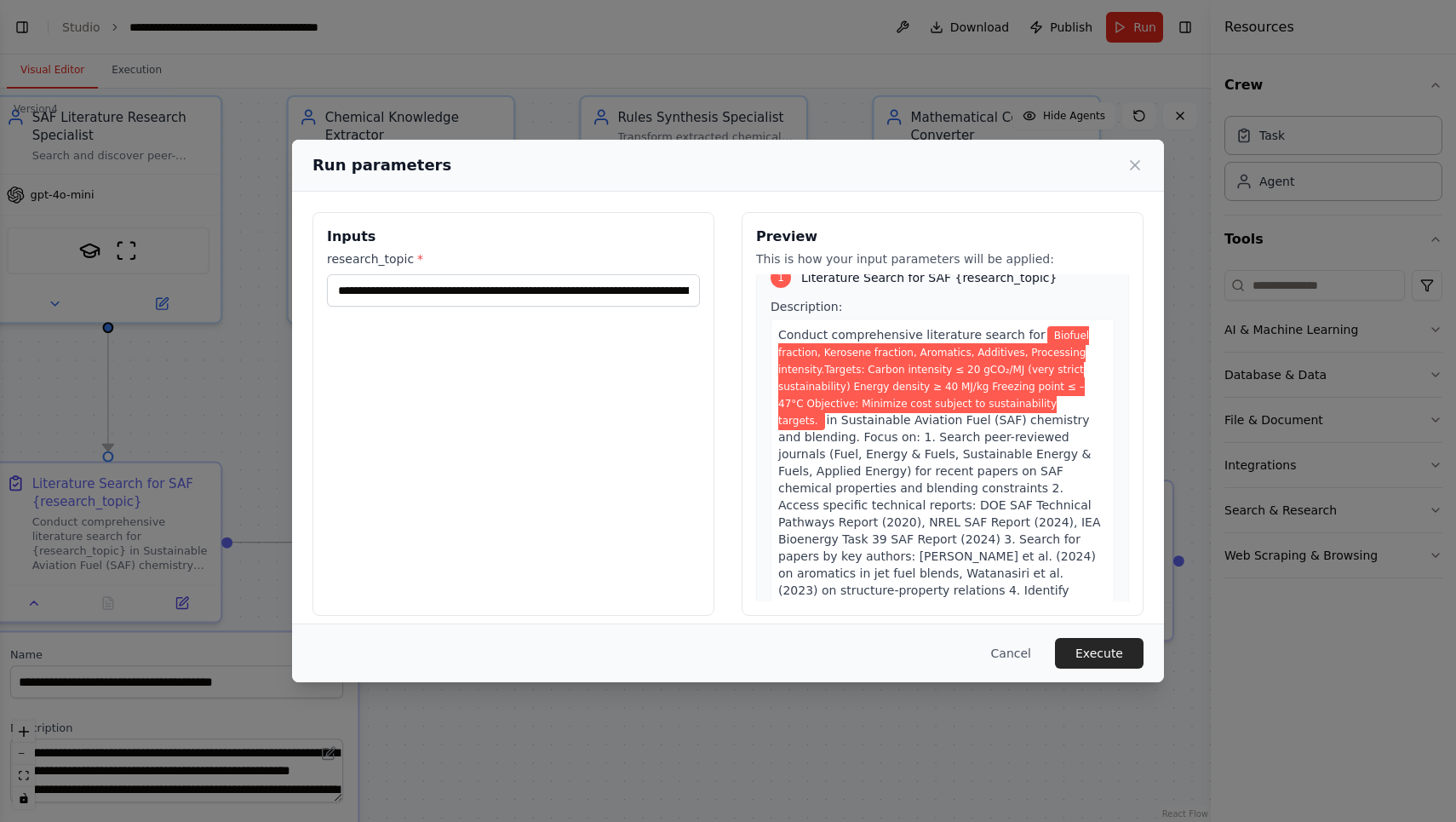
click at [1376, 39] on div "**********" at bounding box center [728, 411] width 1456 height 822
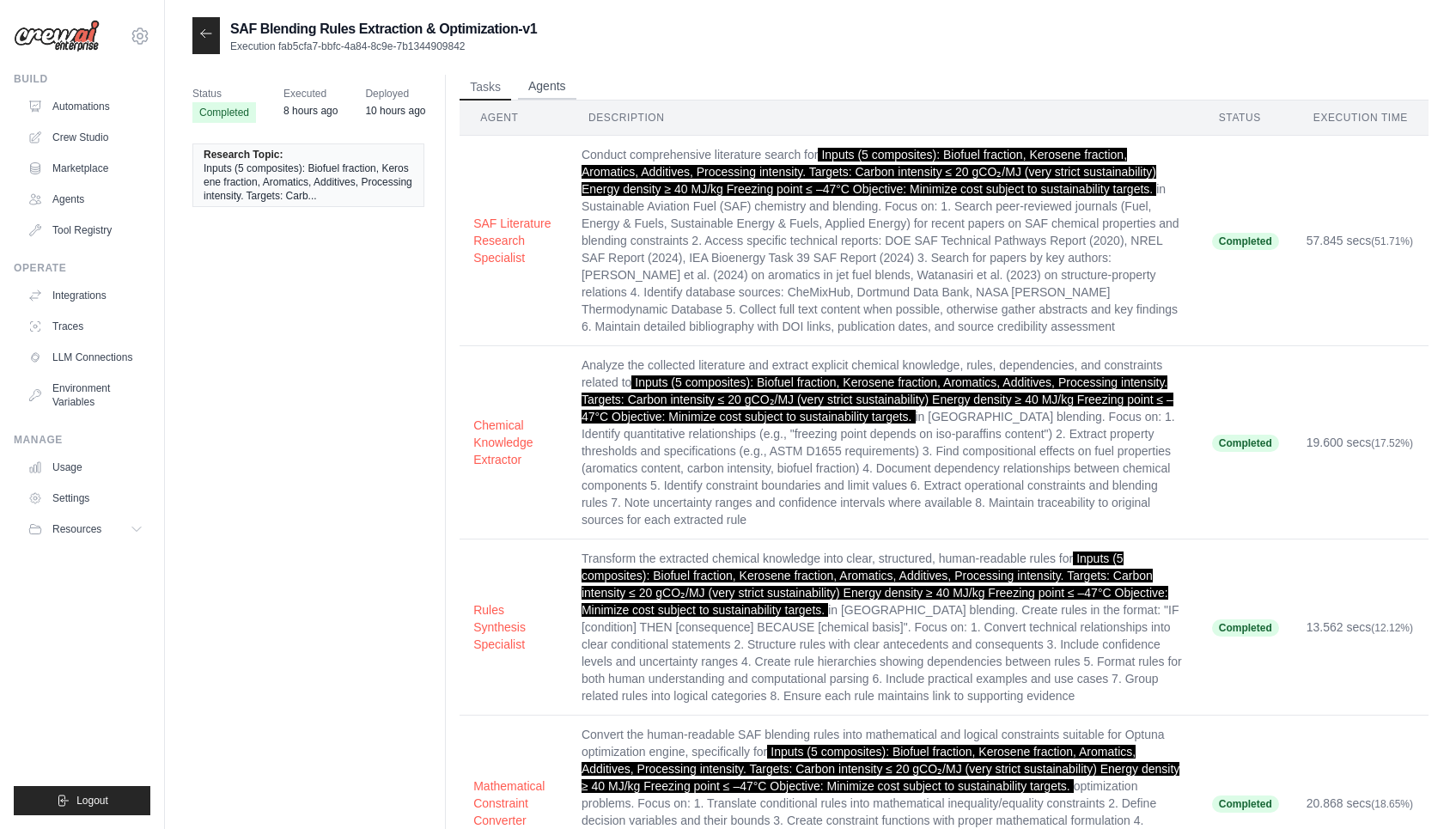
click at [541, 85] on button "Agents" at bounding box center [547, 87] width 59 height 26
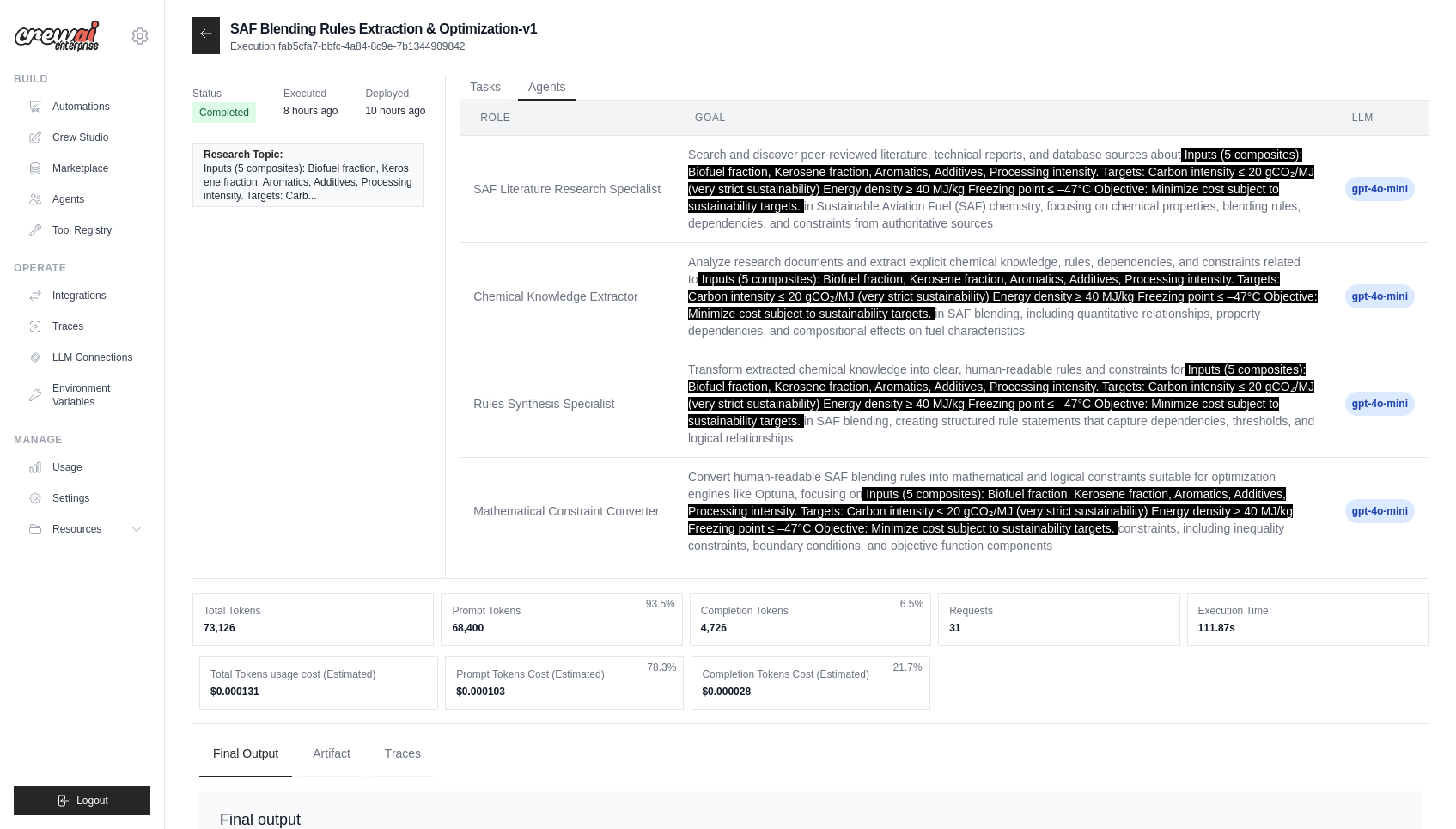
click at [590, 202] on td "SAF Literature Research Specialist" at bounding box center [567, 189] width 215 height 107
click at [500, 91] on button "Tasks" at bounding box center [485, 87] width 51 height 26
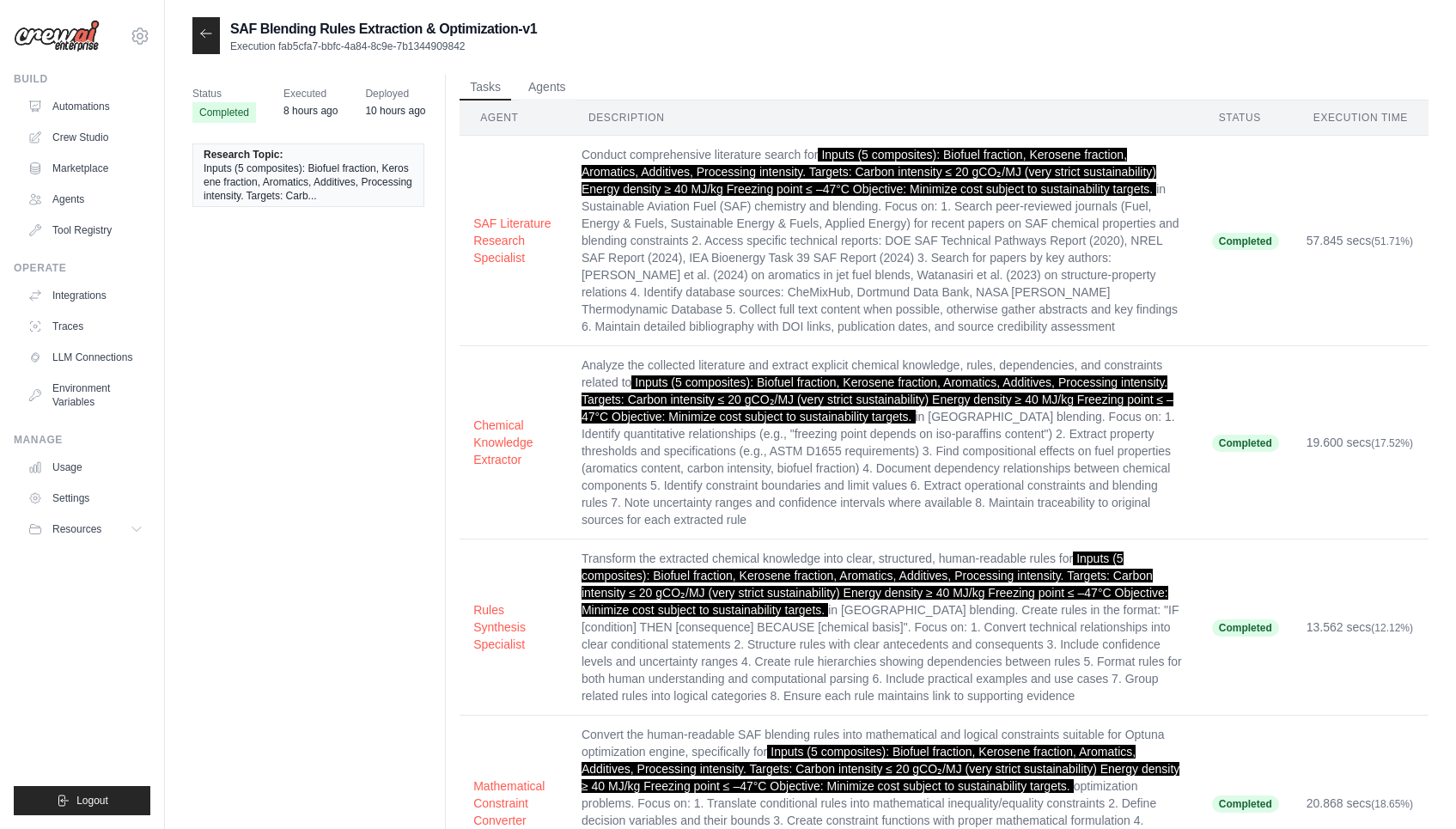
click at [205, 28] on icon at bounding box center [206, 33] width 14 height 14
